Goal: Task Accomplishment & Management: Use online tool/utility

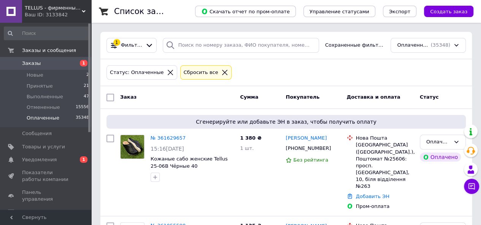
click at [68, 67] on link "Заказы 1" at bounding box center [46, 63] width 93 height 13
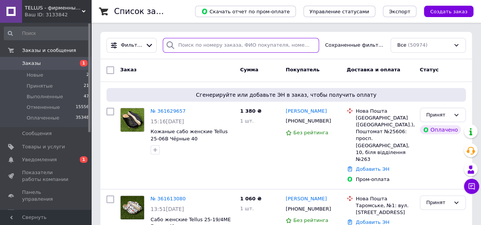
click at [200, 44] on input "search" at bounding box center [241, 45] width 156 height 15
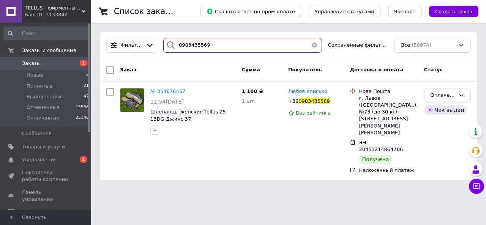
drag, startPoint x: 208, startPoint y: 46, endPoint x: 172, endPoint y: 44, distance: 36.1
click at [172, 44] on div "0983435569" at bounding box center [242, 45] width 159 height 15
type input "0983435569"
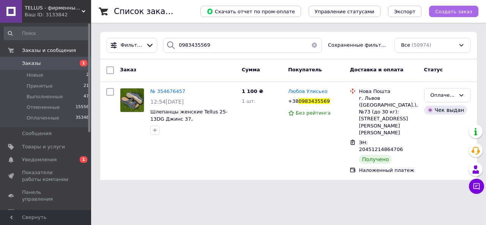
click at [450, 13] on span "Создать заказ" at bounding box center [453, 12] width 37 height 6
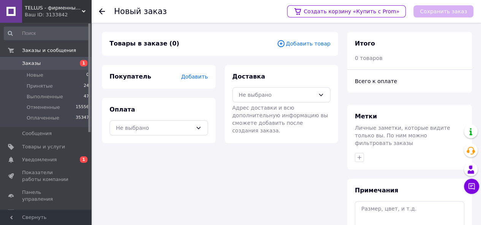
click at [297, 45] on span "Добавить товар" at bounding box center [304, 44] width 54 height 8
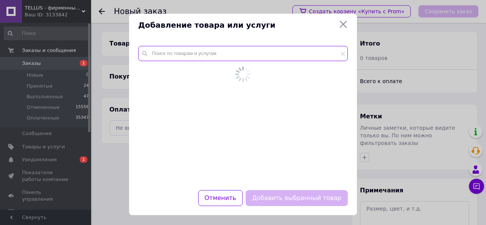
click at [203, 58] on input "text" at bounding box center [243, 53] width 210 height 15
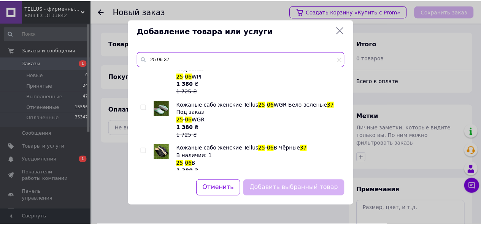
scroll to position [199, 0]
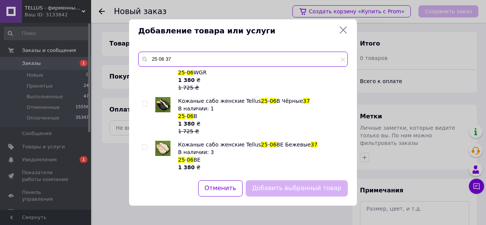
type input "25 06 37"
click at [144, 101] on input "checkbox" at bounding box center [144, 103] width 5 height 5
checkbox input "true"
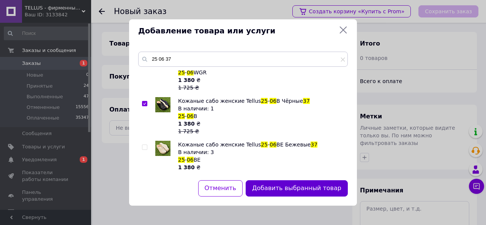
click at [268, 184] on button "Добавить выбранный товар" at bounding box center [297, 188] width 102 height 16
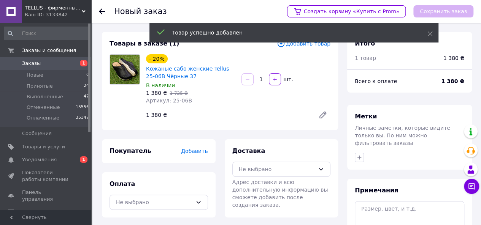
click at [196, 152] on span "Добавить" at bounding box center [194, 151] width 27 height 6
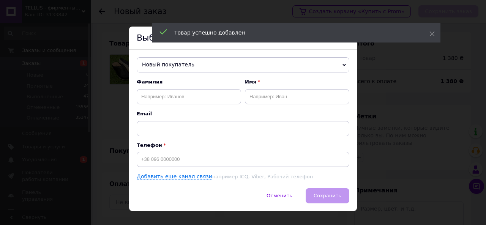
click at [161, 65] on span "Новый покупатель" at bounding box center [243, 64] width 213 height 15
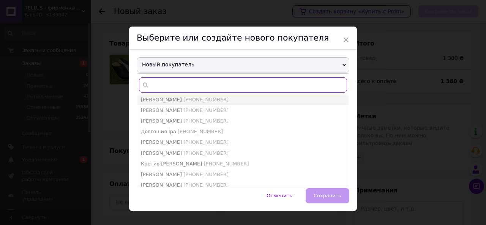
paste input "0983435569"
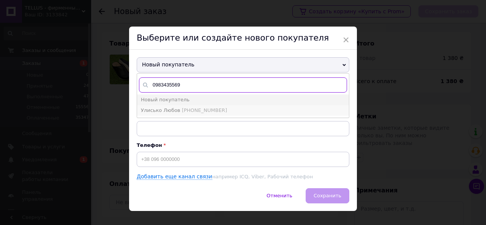
type input "0983435569"
click at [199, 109] on span "[PHONE_NUMBER]" at bounding box center [204, 111] width 45 height 6
type input "Улисько Любов"
type input "[PHONE_NUMBER]"
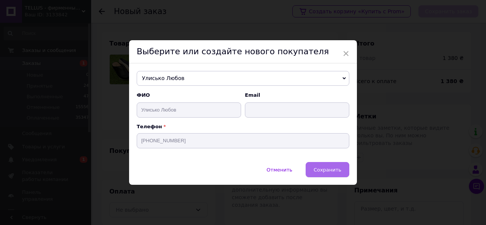
click at [318, 170] on span "Сохранить" at bounding box center [328, 170] width 28 height 6
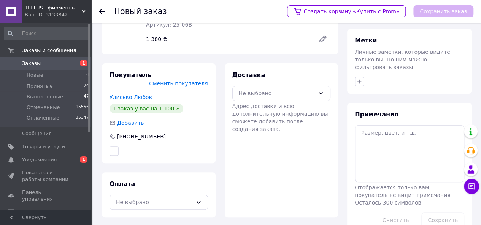
scroll to position [87, 0]
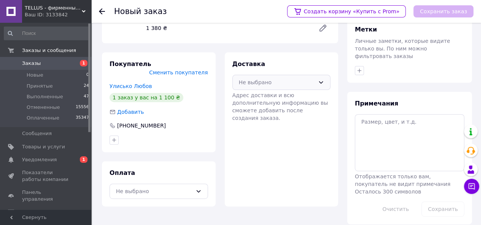
click at [252, 77] on div "Не выбрано" at bounding box center [281, 82] width 98 height 15
click at [253, 96] on span "Нова Пошта (платная)" at bounding box center [287, 99] width 74 height 8
click at [151, 187] on div "Не выбрано" at bounding box center [154, 191] width 76 height 8
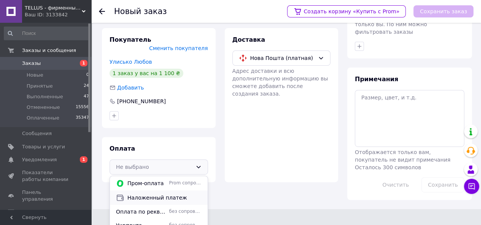
click at [144, 194] on span "Наложенный платеж" at bounding box center [164, 198] width 74 height 8
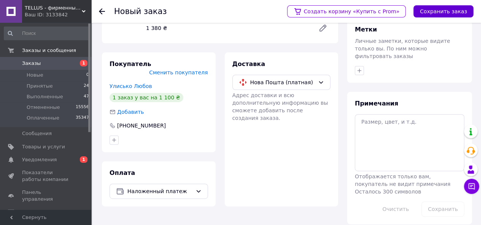
click at [436, 10] on button "Сохранить заказ" at bounding box center [443, 11] width 60 height 12
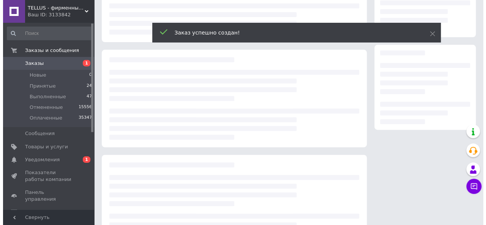
scroll to position [122, 0]
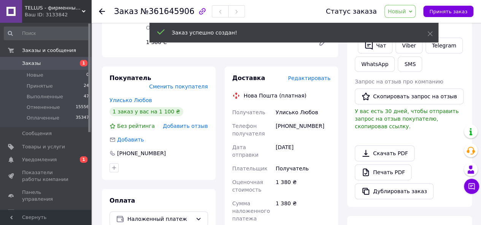
click at [312, 77] on span "Редактировать" at bounding box center [309, 78] width 43 height 6
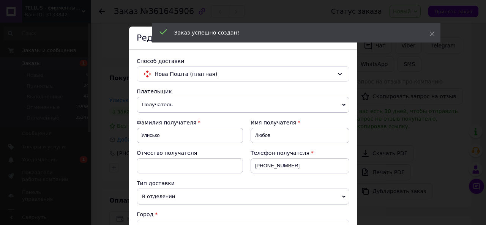
scroll to position [114, 0]
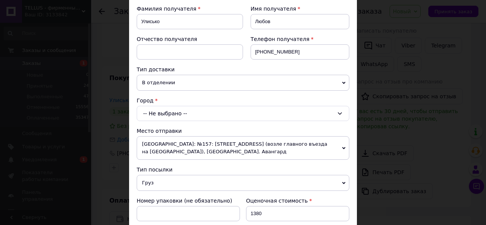
click at [157, 108] on div "-- Не выбрано --" at bounding box center [243, 113] width 213 height 15
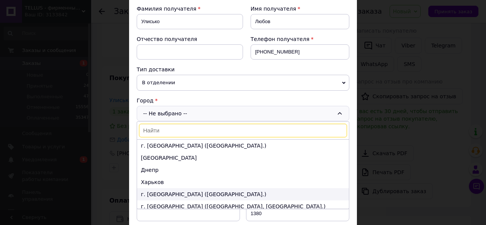
click at [150, 189] on li "г. [GEOGRAPHIC_DATA] ([GEOGRAPHIC_DATA].)" at bounding box center [243, 194] width 212 height 12
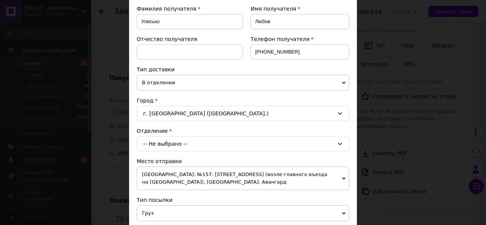
click at [166, 145] on div "-- Не выбрано --" at bounding box center [243, 143] width 213 height 15
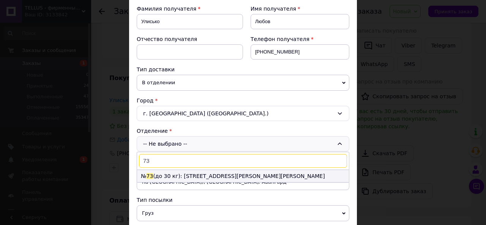
type input "73"
click at [251, 175] on li "№ 73 (до 30 кг): [STREET_ADDRESS][PERSON_NAME][PERSON_NAME]" at bounding box center [243, 176] width 212 height 12
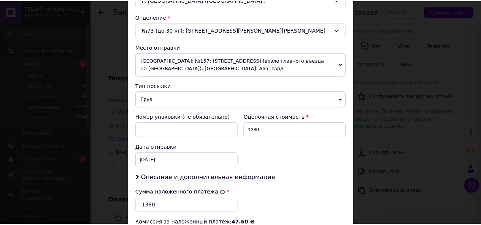
scroll to position [350, 0]
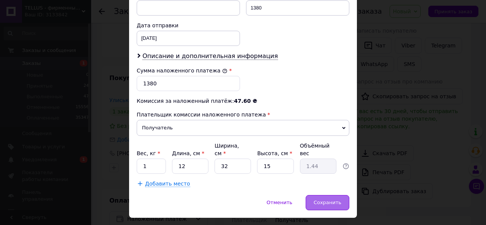
click at [321, 200] on span "Сохранить" at bounding box center [328, 203] width 28 height 6
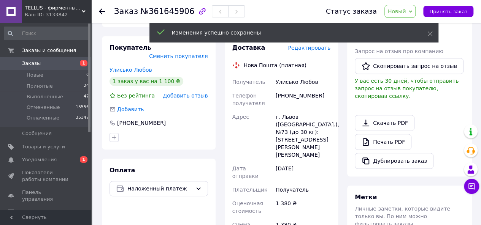
scroll to position [342, 0]
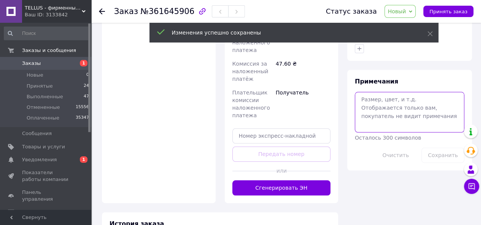
click at [375, 105] on textarea at bounding box center [408, 112] width 109 height 40
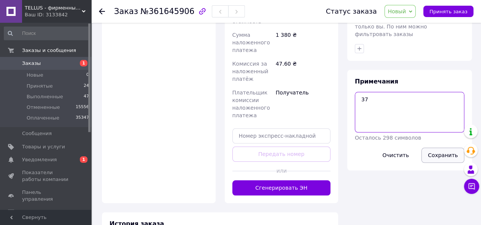
type textarea "37"
click at [435, 148] on button "Сохранить" at bounding box center [442, 155] width 43 height 15
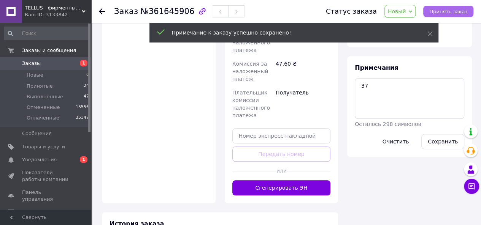
click at [457, 13] on span "Принять заказ" at bounding box center [448, 12] width 38 height 6
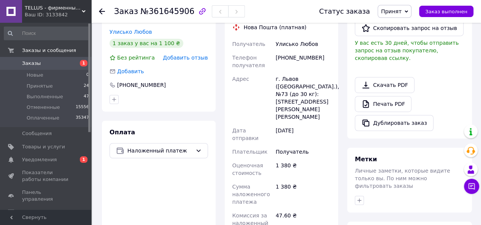
scroll to position [114, 0]
